Goal: Navigation & Orientation: Find specific page/section

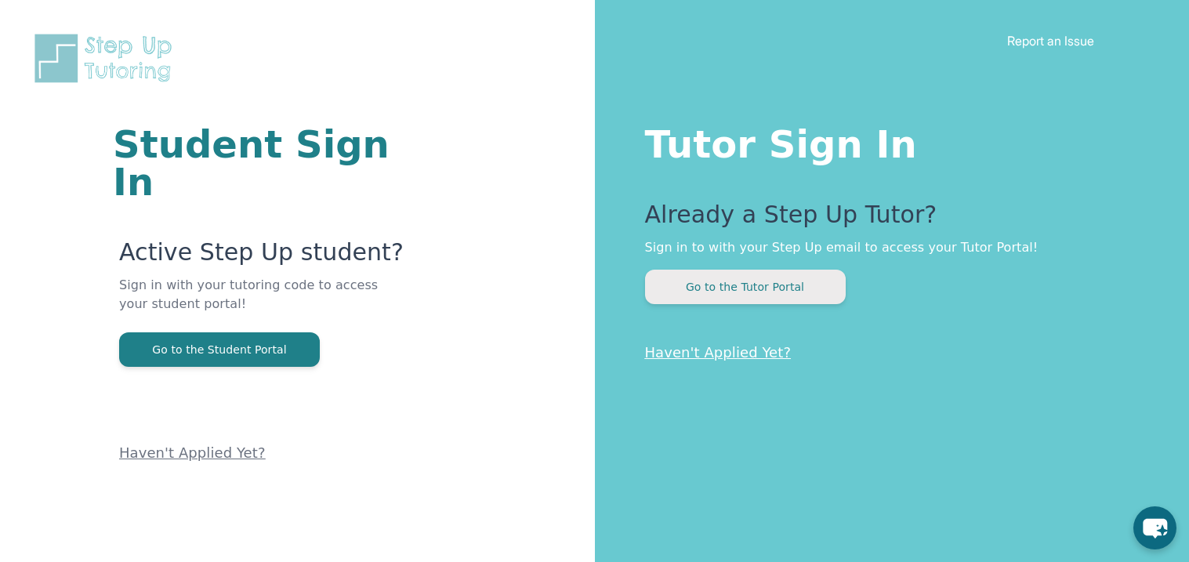
click at [739, 285] on button "Go to the Tutor Portal" at bounding box center [745, 287] width 201 height 34
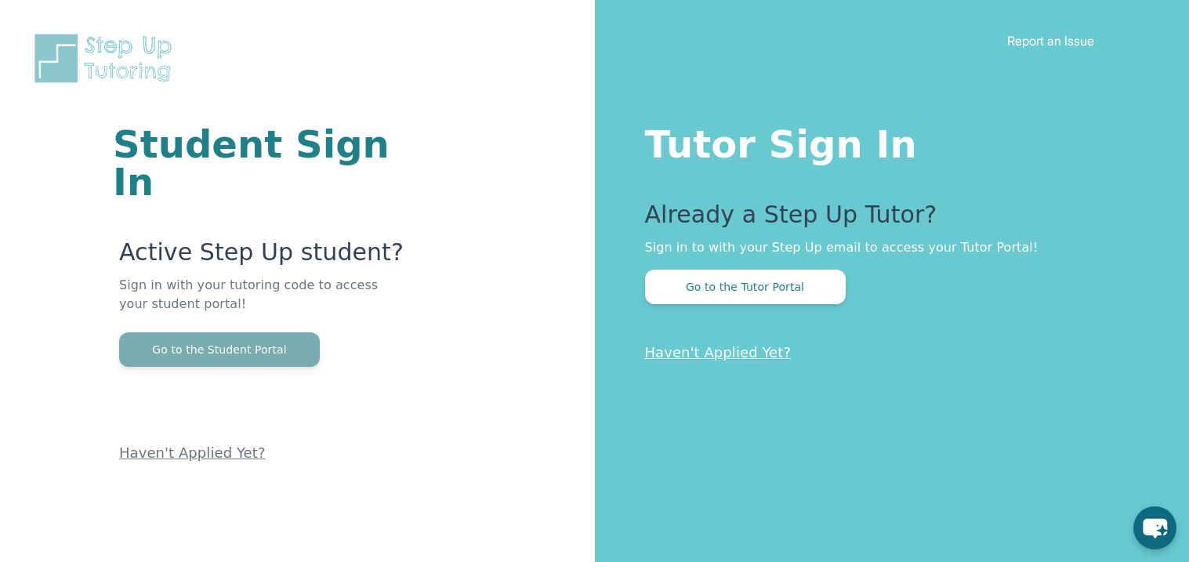
click at [296, 332] on button "Go to the Student Portal" at bounding box center [219, 349] width 201 height 34
click at [309, 332] on button "Go to the Student Portal" at bounding box center [219, 349] width 201 height 34
click at [301, 332] on button "Go to the Student Portal" at bounding box center [219, 349] width 201 height 34
